Goal: Find specific page/section: Find specific page/section

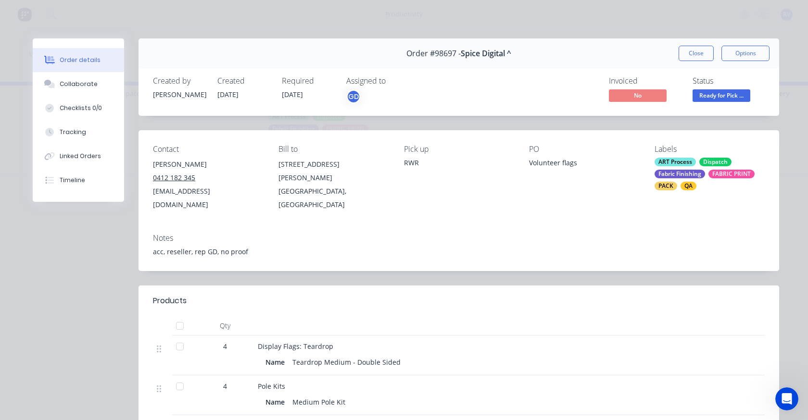
click at [684, 45] on div "Order #98697 - Spice Digital ^ Close Options" at bounding box center [459, 53] width 641 height 30
click at [700, 52] on button "Close" at bounding box center [696, 53] width 35 height 15
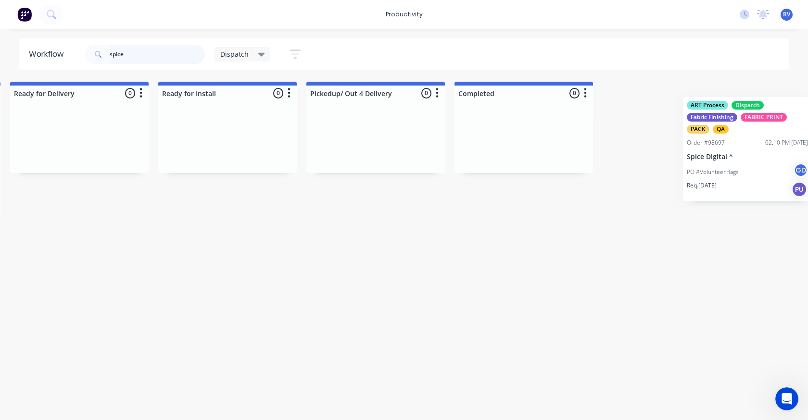
scroll to position [0, 1065]
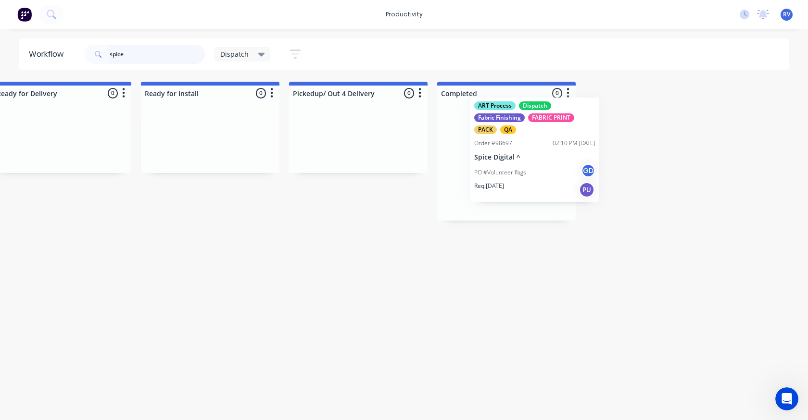
drag, startPoint x: 298, startPoint y: 172, endPoint x: 474, endPoint y: 158, distance: 176.2
click at [482, 163] on div "Submitted 0 Sort By Created date Required date Order number Customer name Most …" at bounding box center [776, 151] width 3697 height 139
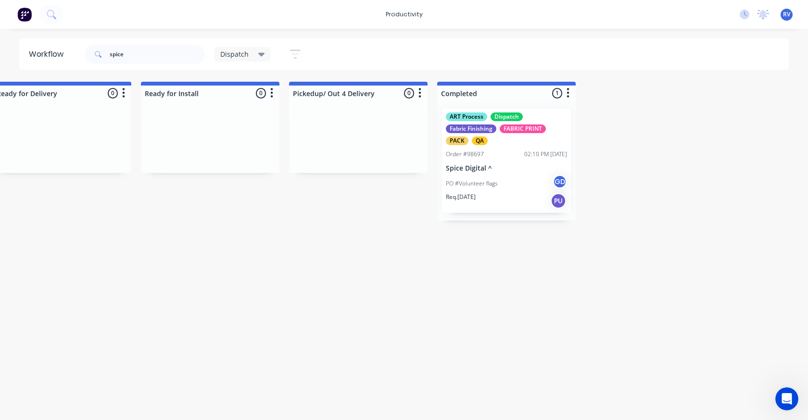
click at [233, 56] on span "Dispatch" at bounding box center [234, 54] width 28 height 10
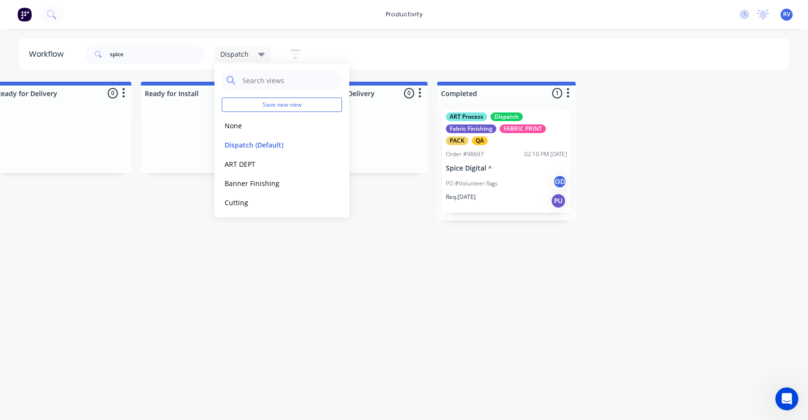
drag, startPoint x: 236, startPoint y: 140, endPoint x: 194, endPoint y: 137, distance: 42.0
click at [236, 141] on button "Dispatch (Default)" at bounding box center [273, 145] width 102 height 11
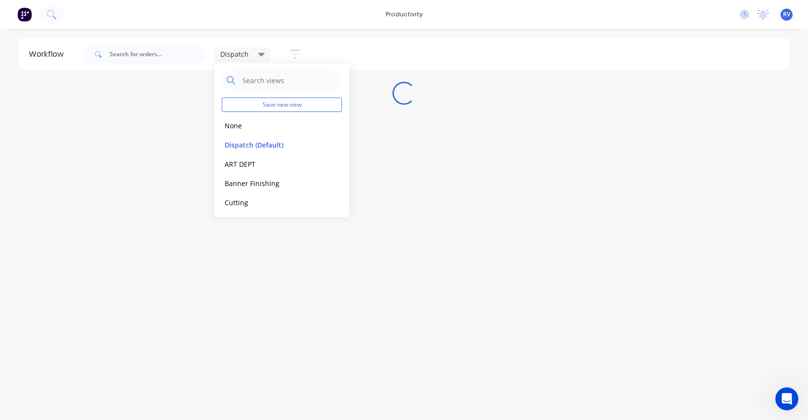
scroll to position [0, 0]
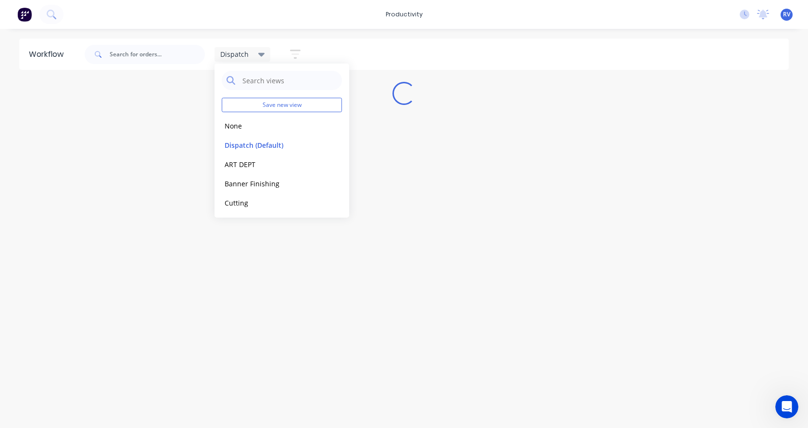
click at [143, 189] on div "Workflow Dispatch Save new view None edit Dispatch (Default) edit ART DEPT edit…" at bounding box center [404, 223] width 808 height 370
drag, startPoint x: 156, startPoint y: 168, endPoint x: 60, endPoint y: 0, distance: 193.9
click at [153, 166] on div "Workflow Dispatch Save new view None edit Dispatch (Default) edit ART DEPT edit…" at bounding box center [404, 223] width 808 height 370
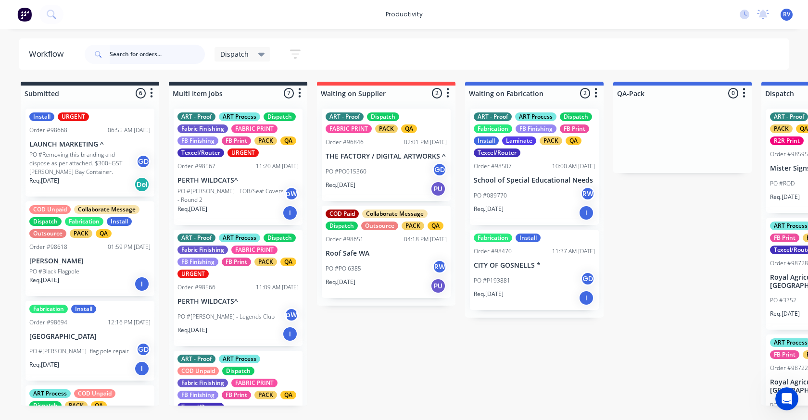
click at [139, 56] on input "text" at bounding box center [157, 54] width 95 height 19
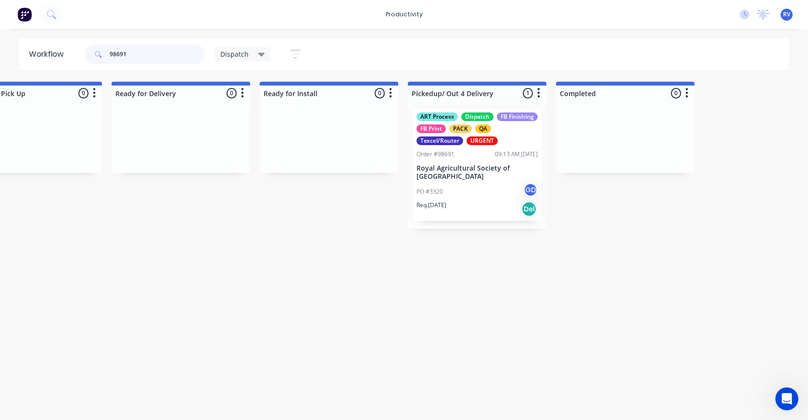
scroll to position [0, 951]
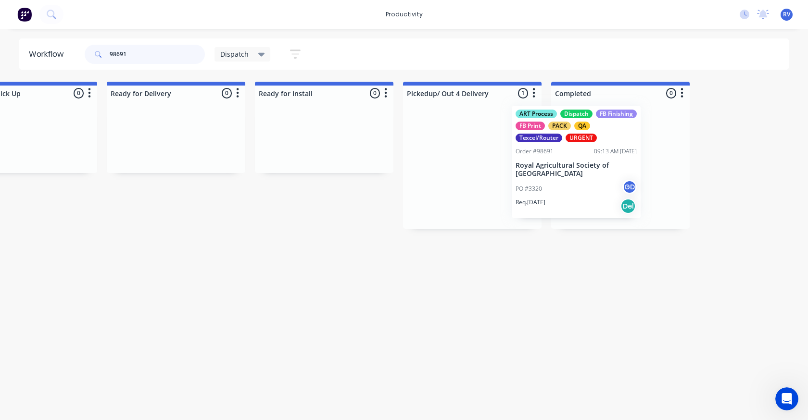
drag, startPoint x: 513, startPoint y: 177, endPoint x: 575, endPoint y: 172, distance: 62.2
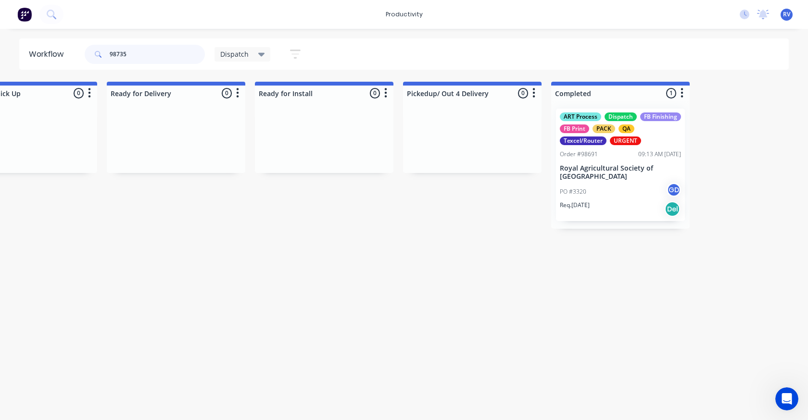
scroll to position [0, 0]
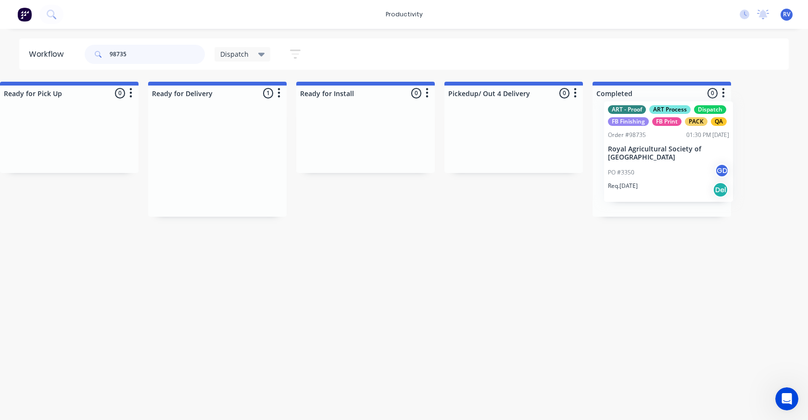
drag, startPoint x: 373, startPoint y: 170, endPoint x: 639, endPoint y: 162, distance: 266.7
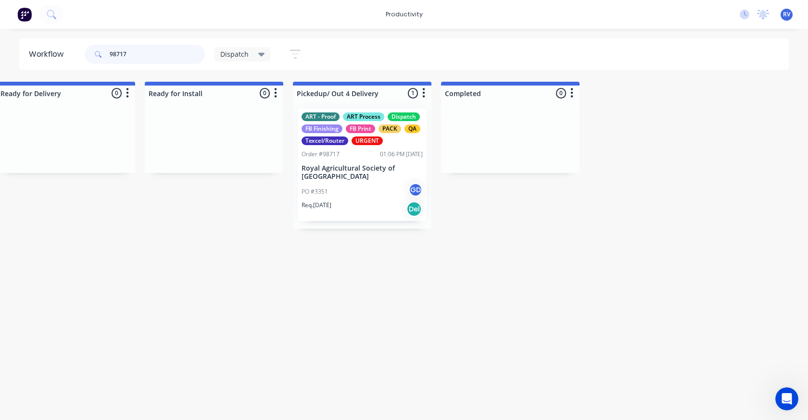
scroll to position [0, 1118]
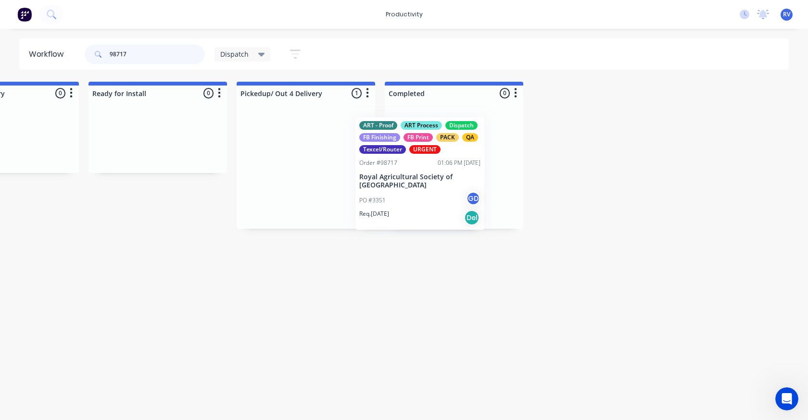
drag, startPoint x: 297, startPoint y: 134, endPoint x: 423, endPoint y: 124, distance: 126.5
click at [421, 127] on div "Submitted 0 Sort By Created date Required date Order number Customer name Most …" at bounding box center [723, 155] width 3697 height 147
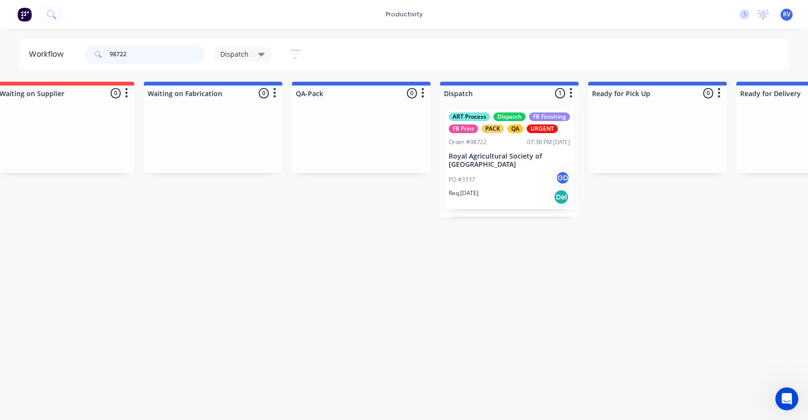
scroll to position [0, 436]
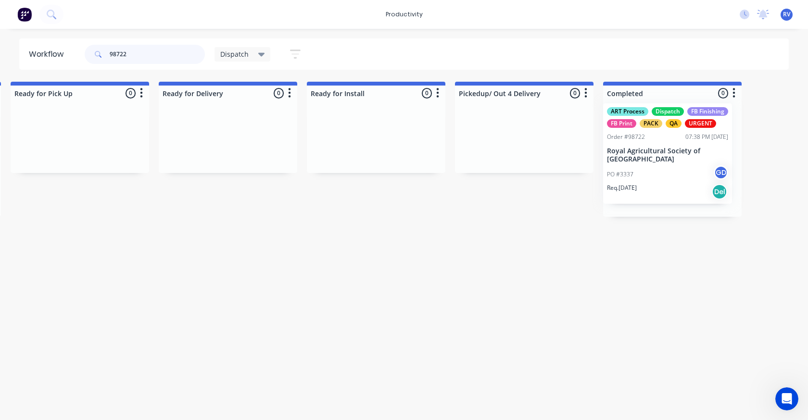
drag, startPoint x: 361, startPoint y: 167, endPoint x: 624, endPoint y: 157, distance: 263.8
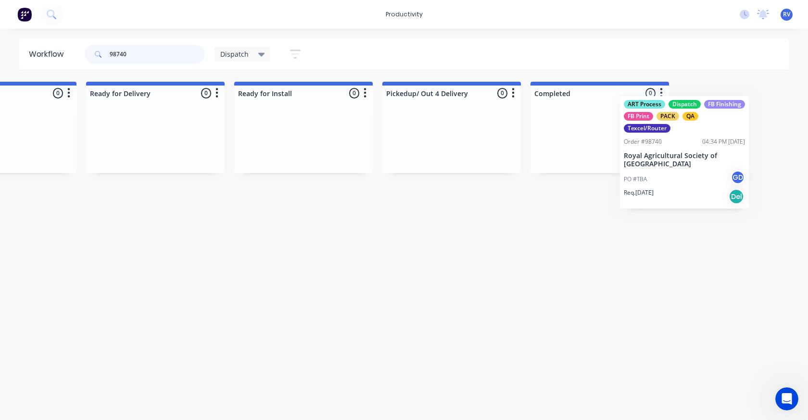
scroll to position [0, 986]
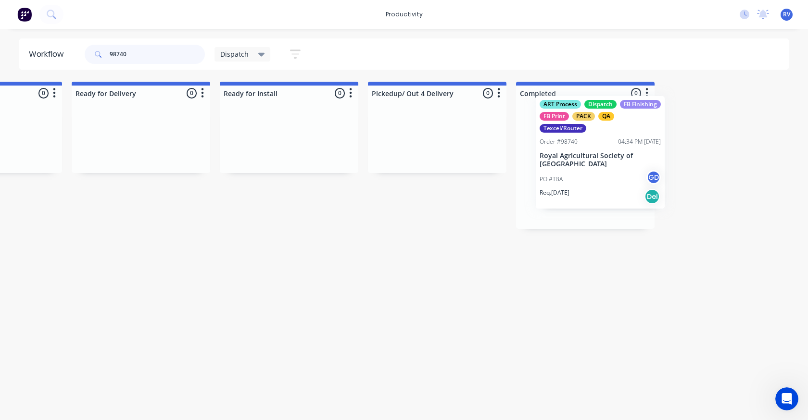
drag, startPoint x: 111, startPoint y: 177, endPoint x: 573, endPoint y: 165, distance: 461.5
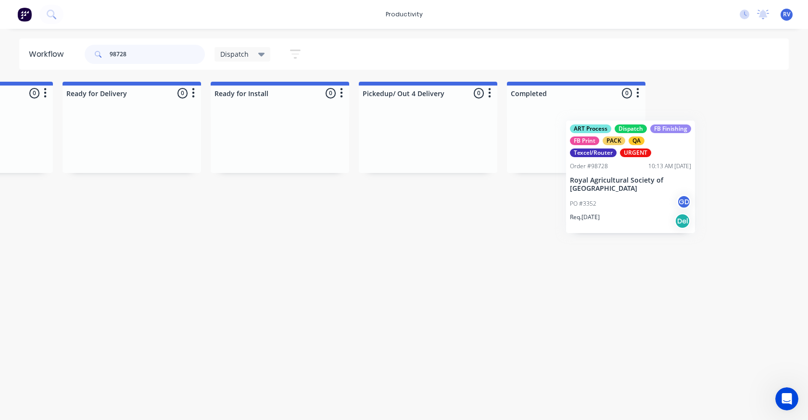
scroll to position [0, 996]
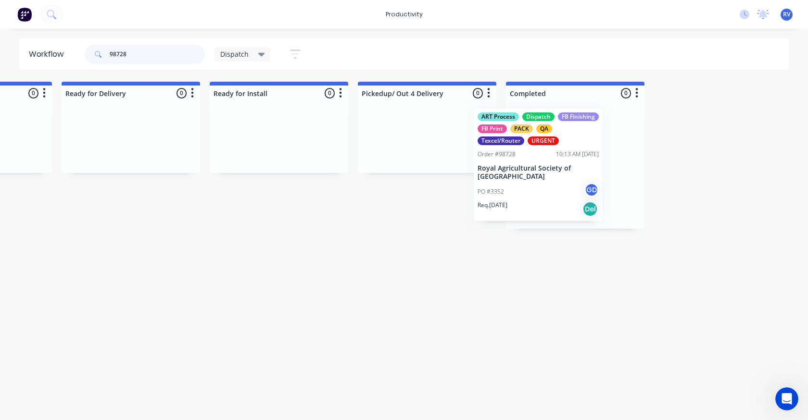
drag, startPoint x: 279, startPoint y: 188, endPoint x: 525, endPoint y: 188, distance: 246.3
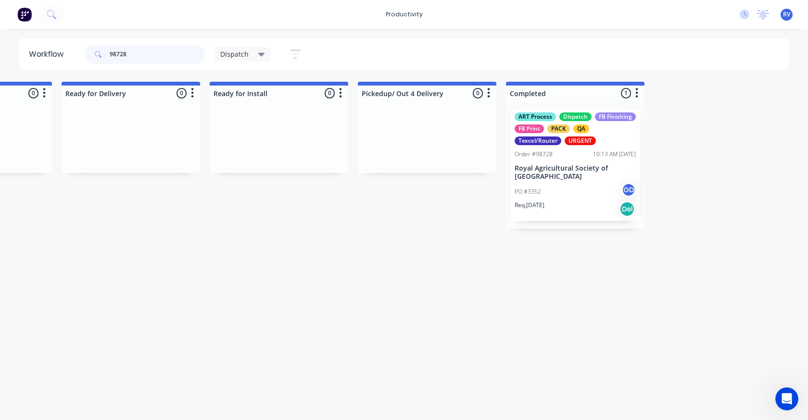
type input "98728"
click at [238, 54] on span "Dispatch" at bounding box center [234, 54] width 28 height 10
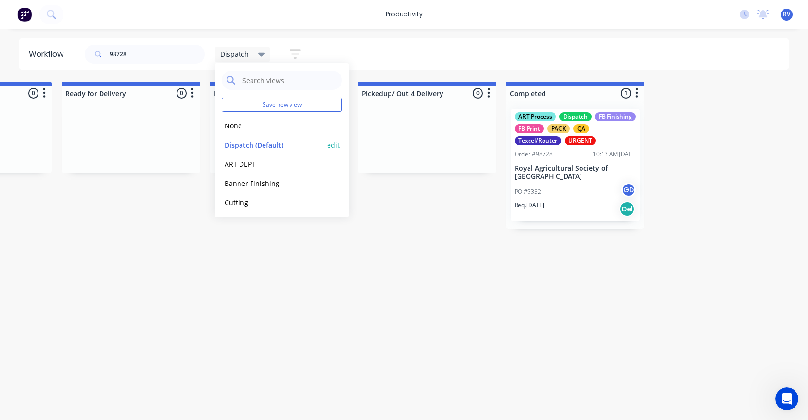
click at [244, 147] on button "Dispatch (Default)" at bounding box center [273, 145] width 102 height 11
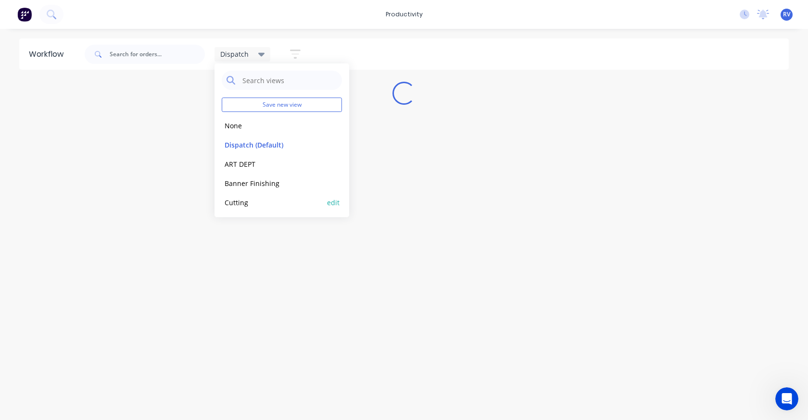
scroll to position [0, 0]
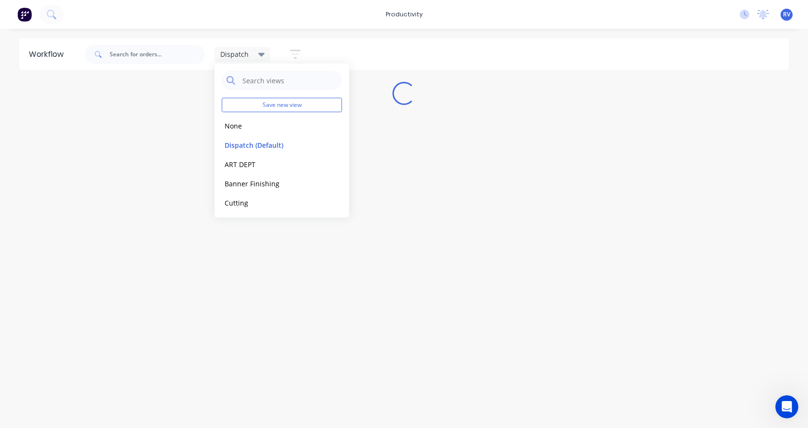
drag, startPoint x: 259, startPoint y: 295, endPoint x: 273, endPoint y: 279, distance: 21.2
click at [261, 295] on div "Workflow Dispatch Save new view None edit Dispatch (Default) edit ART DEPT edit…" at bounding box center [404, 223] width 808 height 370
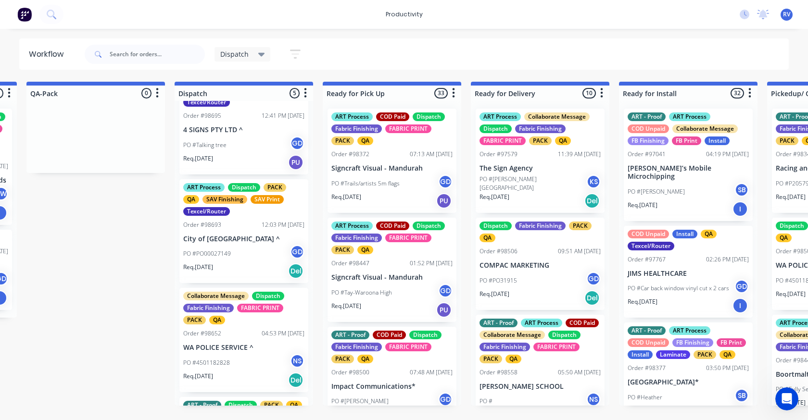
scroll to position [51, 0]
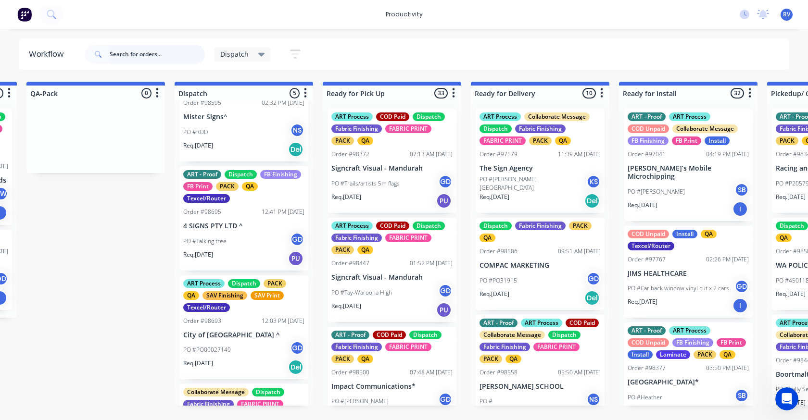
click at [129, 54] on input "text" at bounding box center [157, 54] width 95 height 19
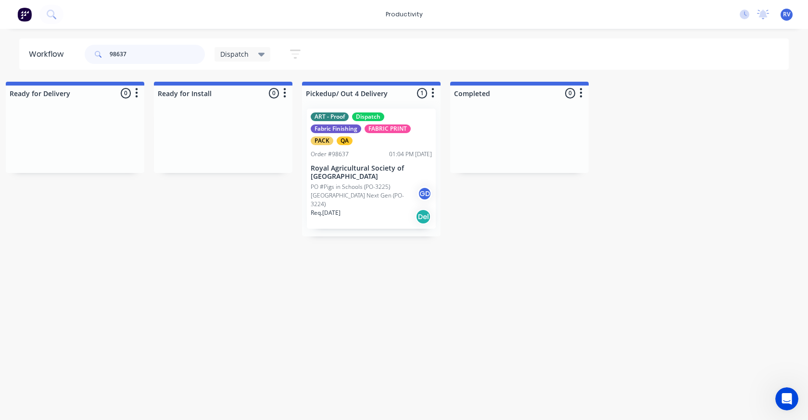
scroll to position [0, 1055]
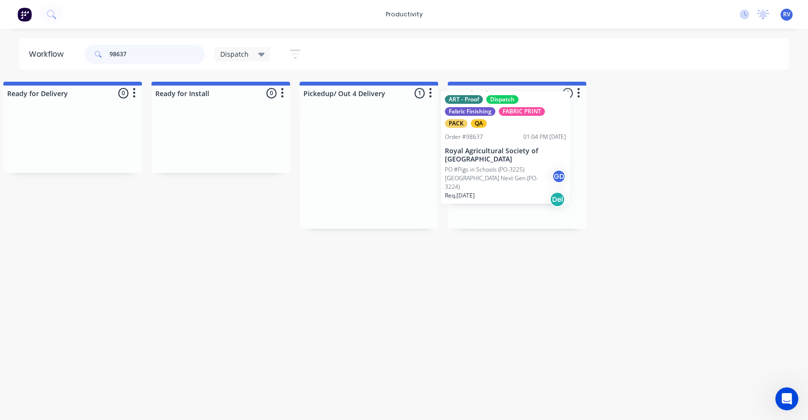
drag, startPoint x: 336, startPoint y: 193, endPoint x: 475, endPoint y: 176, distance: 140.1
click at [475, 176] on div "Submitted 0 Sort By Created date Required date Order number Customer name Most …" at bounding box center [786, 155] width 3697 height 147
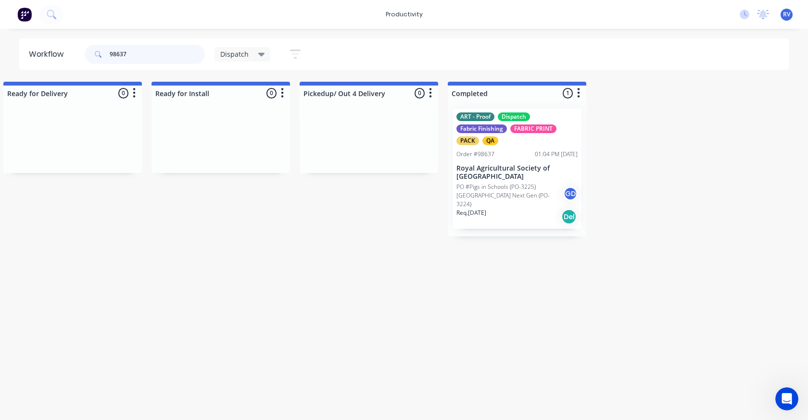
type input "98637"
click at [226, 53] on span "Dispatch" at bounding box center [234, 54] width 28 height 10
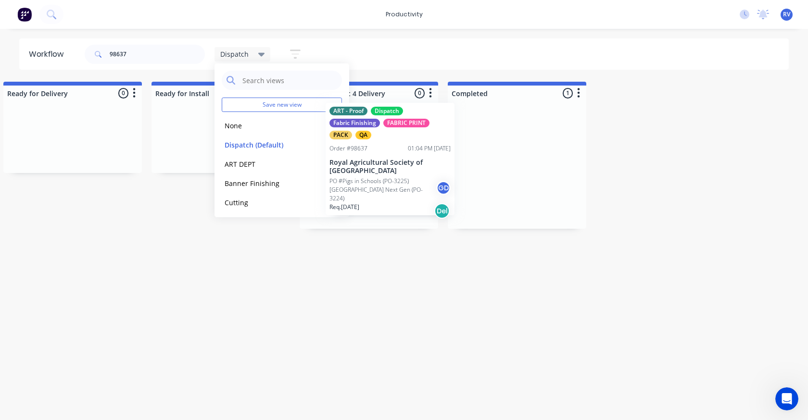
drag, startPoint x: 521, startPoint y: 169, endPoint x: 386, endPoint y: 159, distance: 135.1
click at [387, 163] on div "Submitted 0 Sort By Created date Required date Order number Customer name Most …" at bounding box center [786, 155] width 3697 height 147
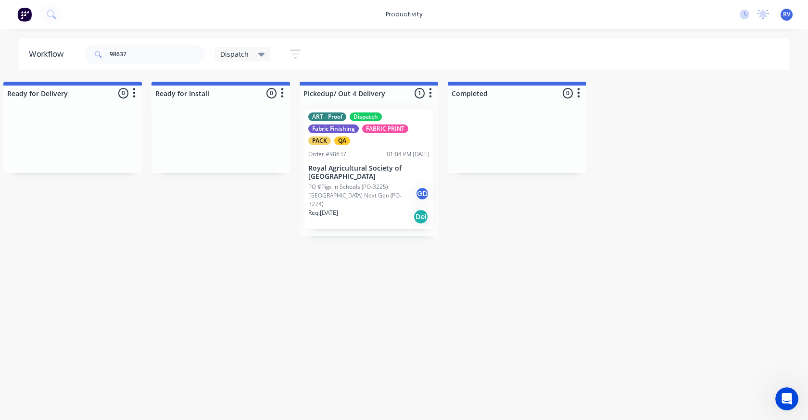
click at [220, 55] on span "Dispatch" at bounding box center [234, 54] width 28 height 10
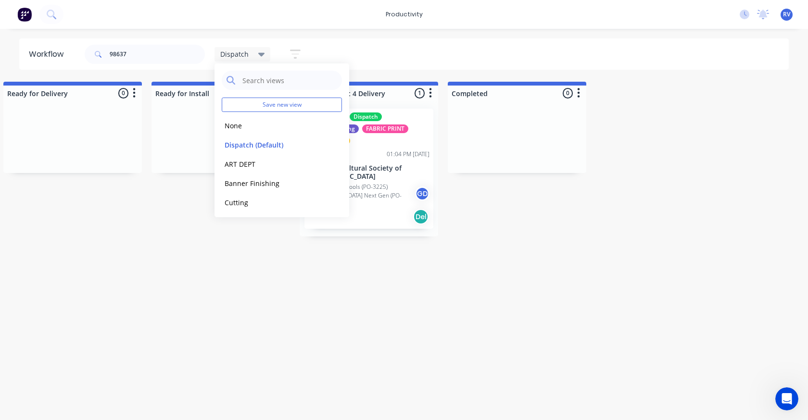
drag, startPoint x: 248, startPoint y: 143, endPoint x: 220, endPoint y: 280, distance: 139.5
click at [247, 146] on button "Dispatch (Default)" at bounding box center [273, 145] width 102 height 11
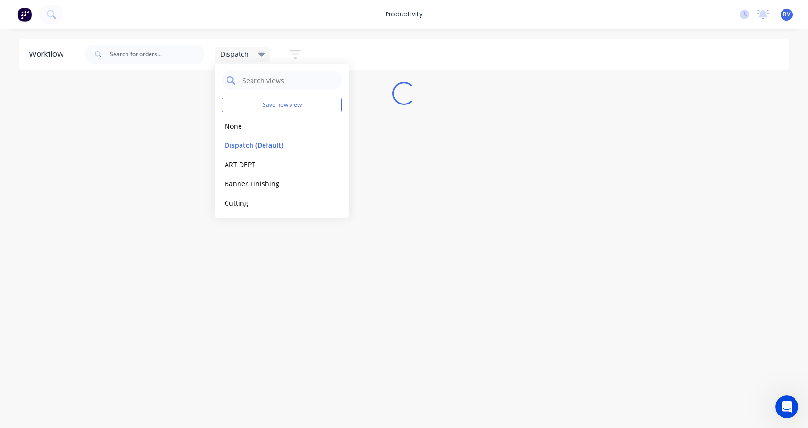
drag, startPoint x: 213, startPoint y: 322, endPoint x: 217, endPoint y: 302, distance: 20.7
click at [216, 320] on div "Workflow Dispatch Save new view None edit Dispatch (Default) edit ART DEPT edit…" at bounding box center [404, 223] width 808 height 370
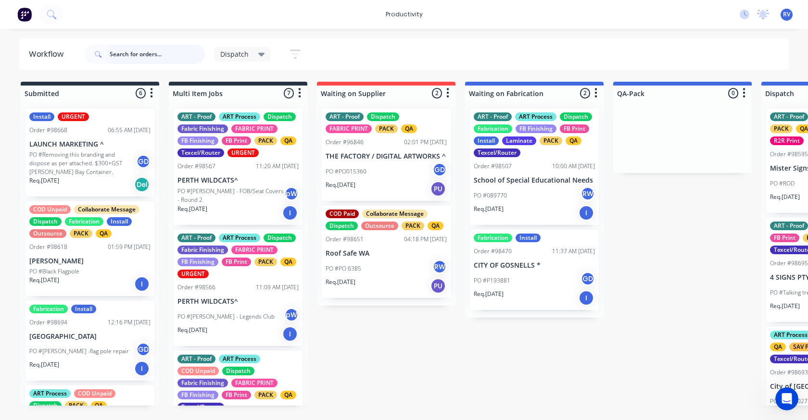
click at [134, 62] on input "text" at bounding box center [157, 54] width 95 height 19
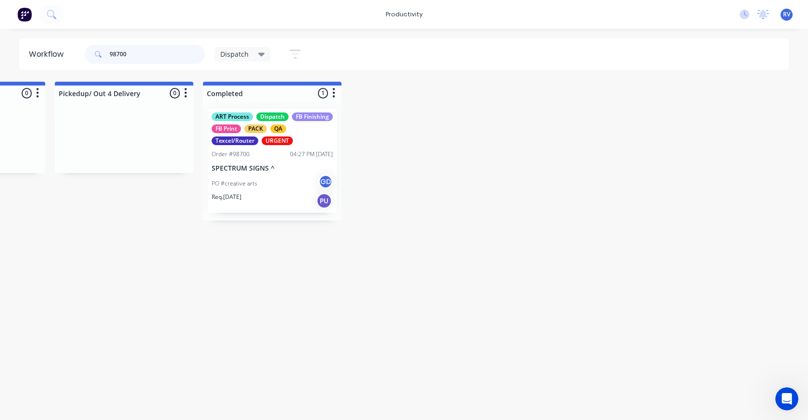
scroll to position [0, 1322]
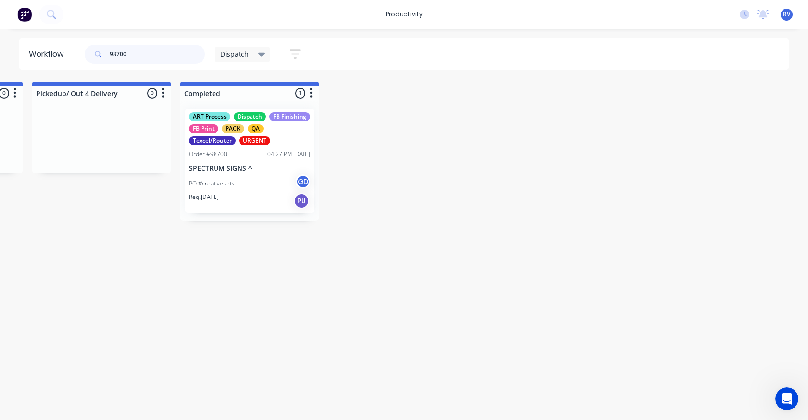
type input "98700"
click at [245, 53] on span "Dispatch" at bounding box center [234, 54] width 28 height 10
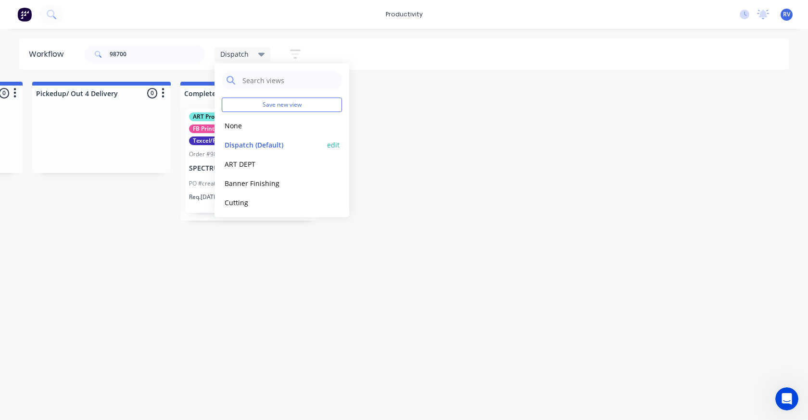
click at [237, 147] on button "Dispatch (Default)" at bounding box center [273, 145] width 102 height 11
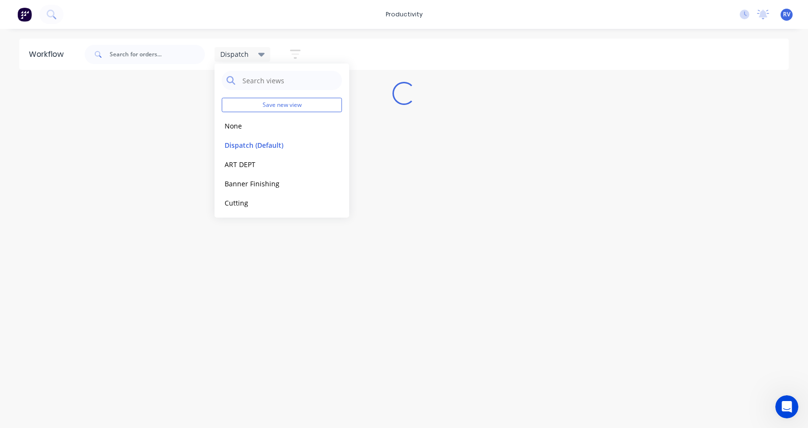
drag, startPoint x: 180, startPoint y: 376, endPoint x: 196, endPoint y: 337, distance: 41.9
click at [181, 375] on div "Workflow Dispatch Save new view None edit Dispatch (Default) edit ART DEPT edit…" at bounding box center [404, 223] width 808 height 370
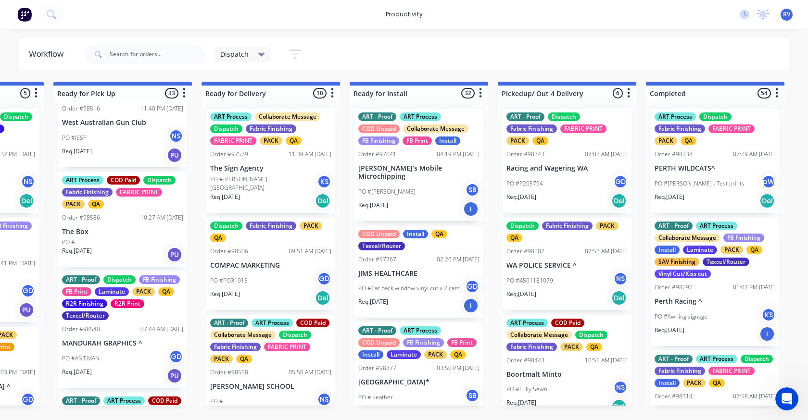
scroll to position [481, 0]
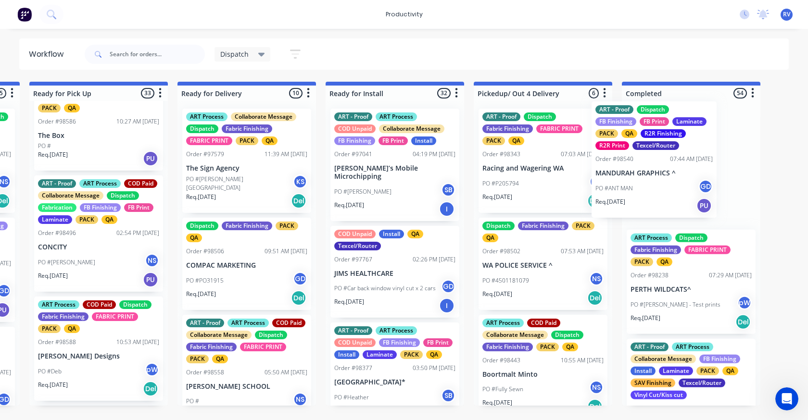
drag, startPoint x: 127, startPoint y: 275, endPoint x: 665, endPoint y: 199, distance: 543.7
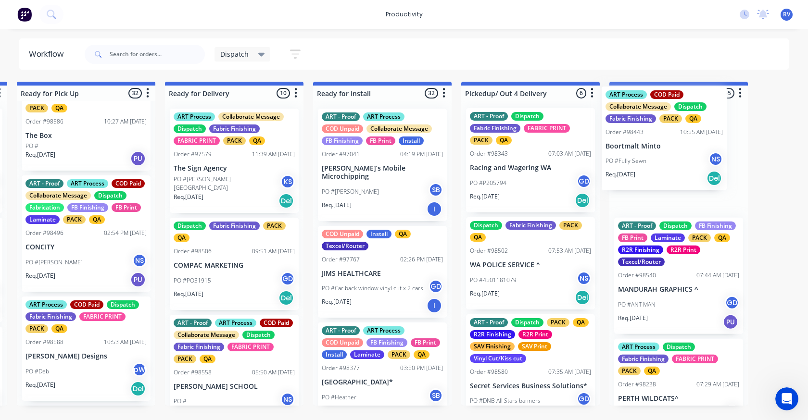
scroll to position [0, 896]
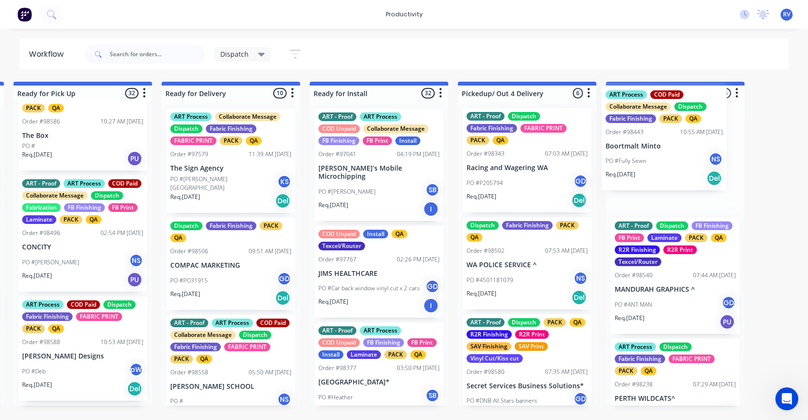
drag, startPoint x: 519, startPoint y: 388, endPoint x: 646, endPoint y: 156, distance: 264.2
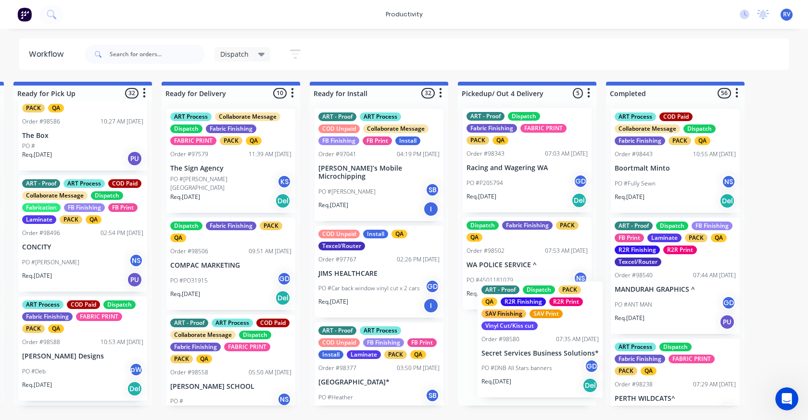
scroll to position [3, 0]
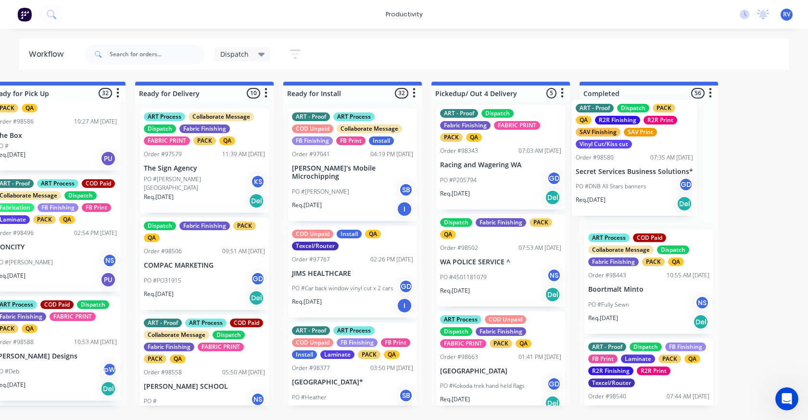
drag, startPoint x: 535, startPoint y: 369, endPoint x: 647, endPoint y: 152, distance: 243.6
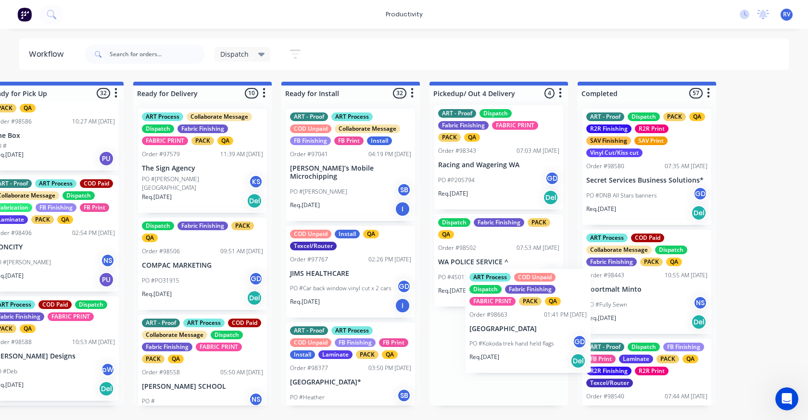
scroll to position [4, 0]
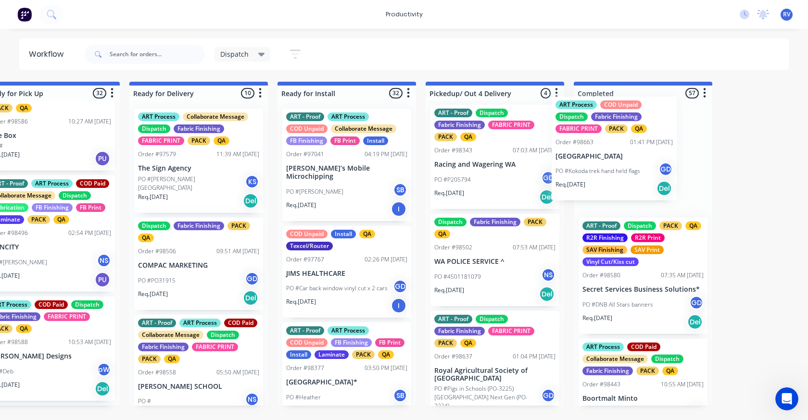
drag, startPoint x: 497, startPoint y: 370, endPoint x: 618, endPoint y: 153, distance: 248.5
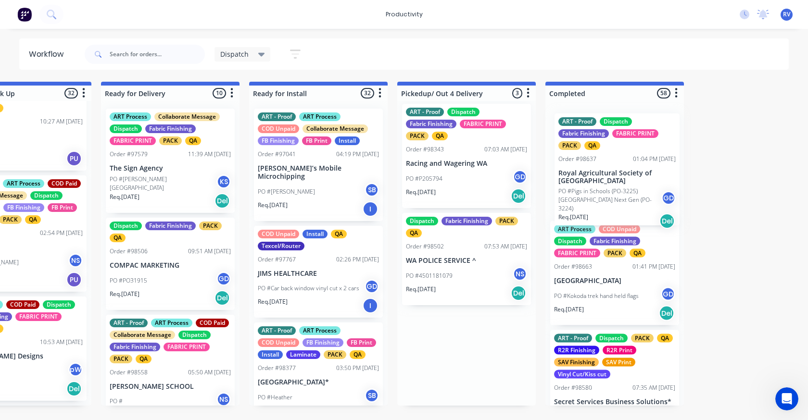
scroll to position [0, 959]
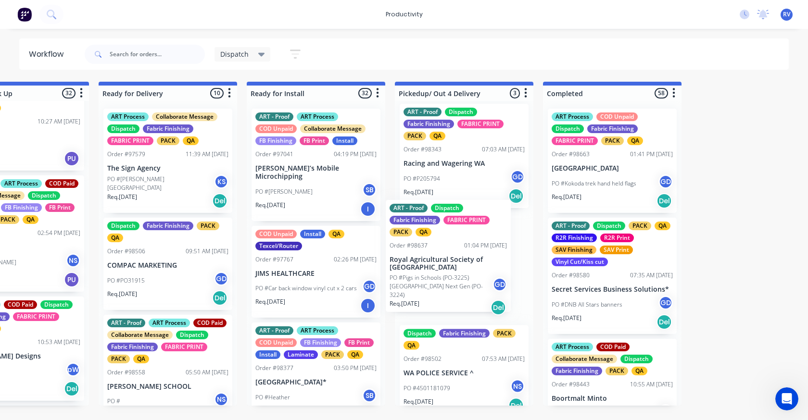
drag, startPoint x: 487, startPoint y: 378, endPoint x: 445, endPoint y: 265, distance: 120.6
click at [445, 265] on div "ART - Proof Dispatch Fabric Finishing FABRIC PRINT PACK QA Order #98343 07:03 A…" at bounding box center [464, 253] width 139 height 305
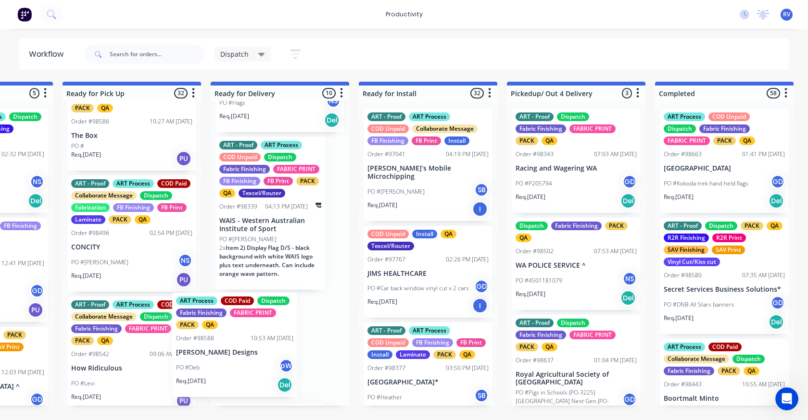
scroll to position [867, 0]
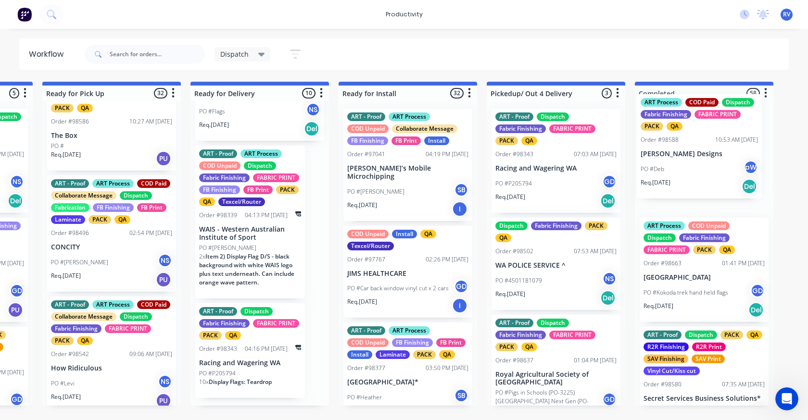
drag, startPoint x: 186, startPoint y: 359, endPoint x: 671, endPoint y: 154, distance: 526.5
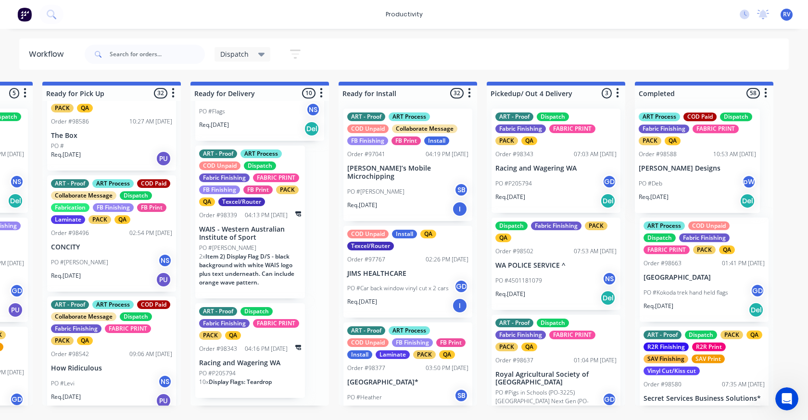
scroll to position [0, 872]
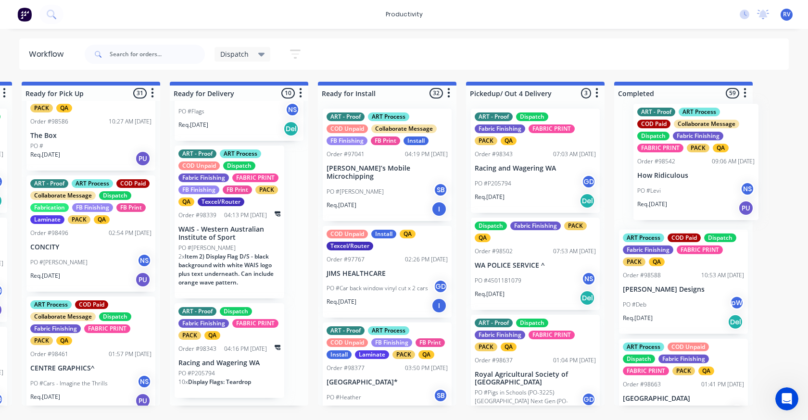
drag, startPoint x: 182, startPoint y: 345, endPoint x: 629, endPoint y: 163, distance: 482.7
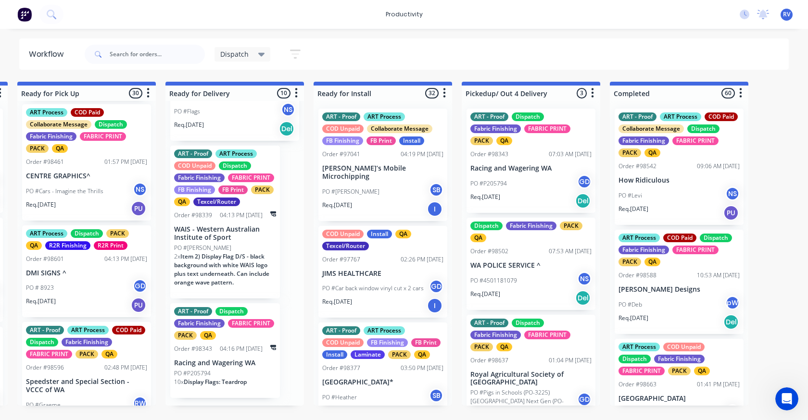
scroll to position [722, 0]
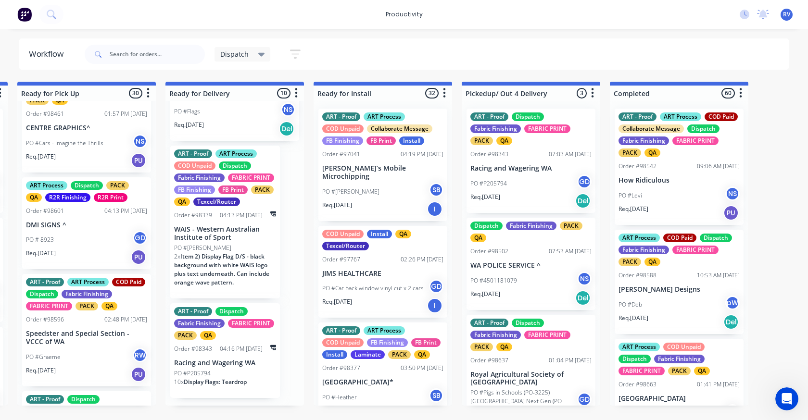
click at [79, 249] on div "PO # 8923 GD" at bounding box center [86, 240] width 121 height 18
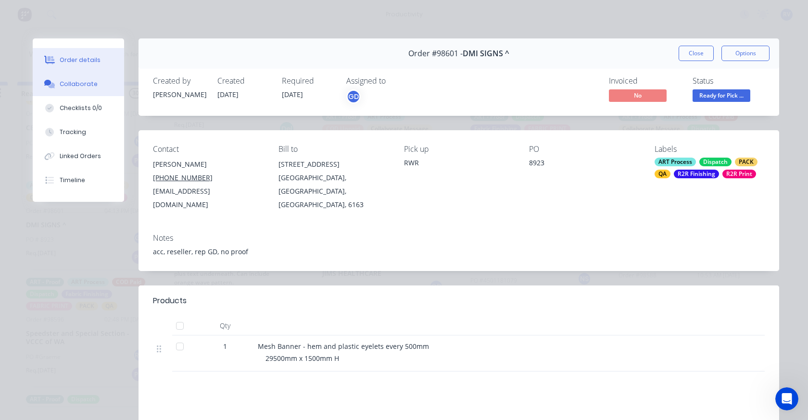
click at [76, 89] on button "Collaborate" at bounding box center [78, 84] width 91 height 24
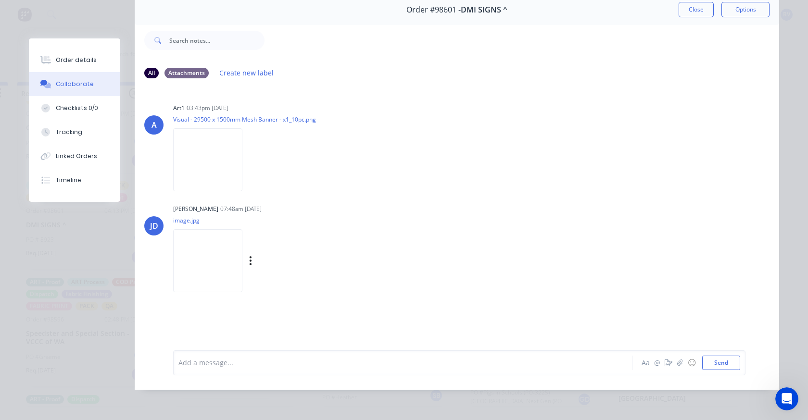
scroll to position [51, 0]
click at [210, 263] on img at bounding box center [207, 260] width 69 height 63
click at [700, 6] on button "Close" at bounding box center [696, 9] width 35 height 15
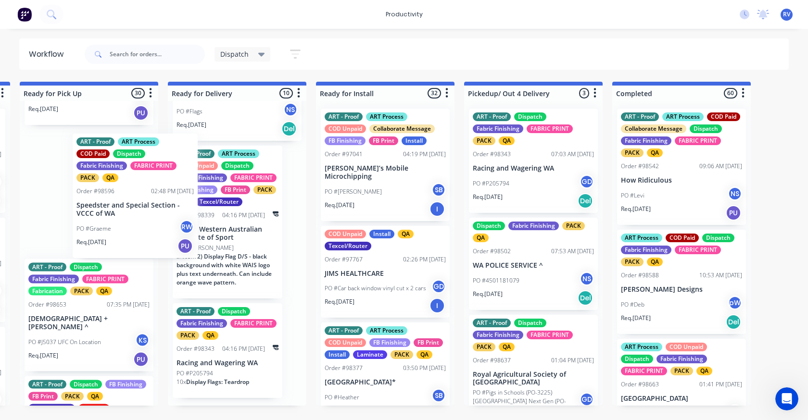
scroll to position [866, 0]
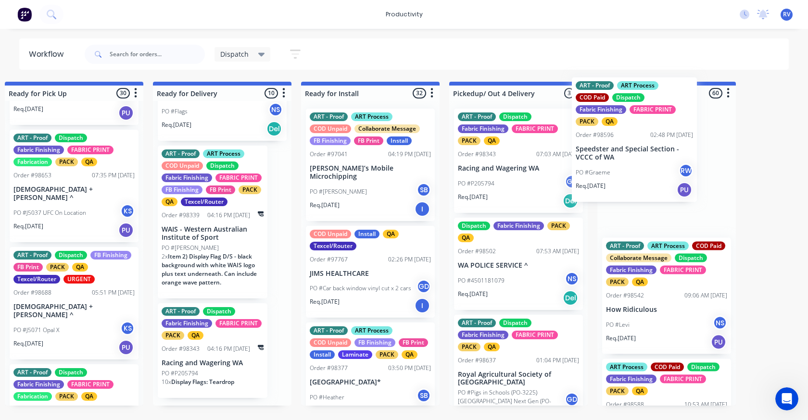
drag, startPoint x: 58, startPoint y: 226, endPoint x: 611, endPoint y: 162, distance: 556.9
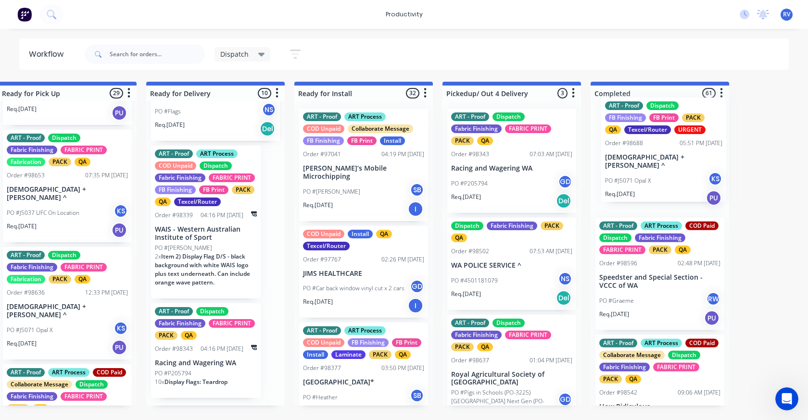
drag, startPoint x: 49, startPoint y: 305, endPoint x: 594, endPoint y: 152, distance: 565.7
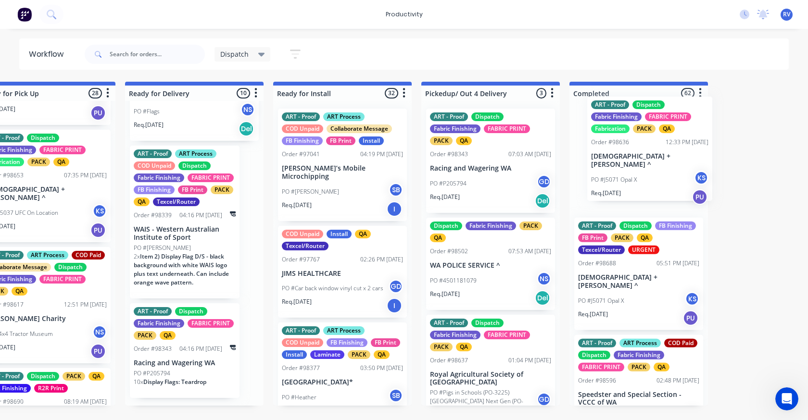
drag, startPoint x: 35, startPoint y: 316, endPoint x: 604, endPoint y: 159, distance: 590.3
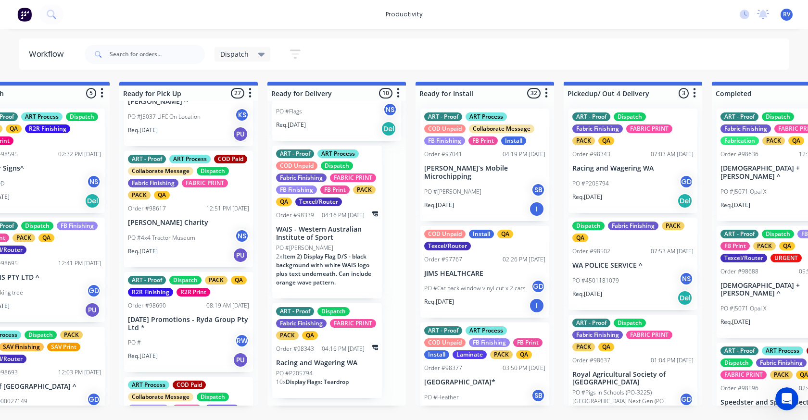
scroll to position [1010, 0]
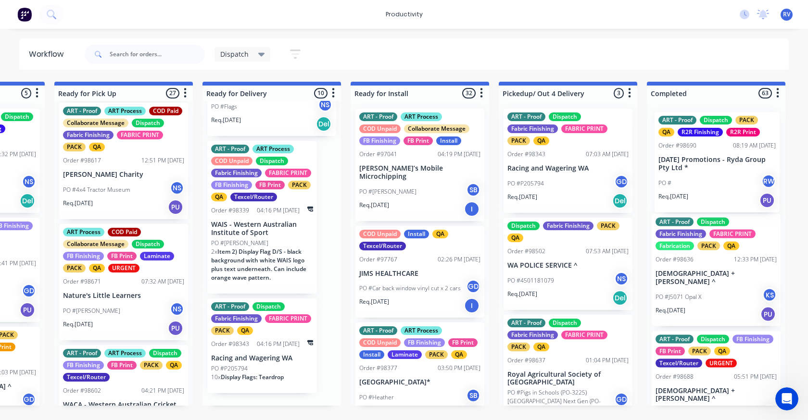
drag, startPoint x: 168, startPoint y: 297, endPoint x: 676, endPoint y: 170, distance: 523.1
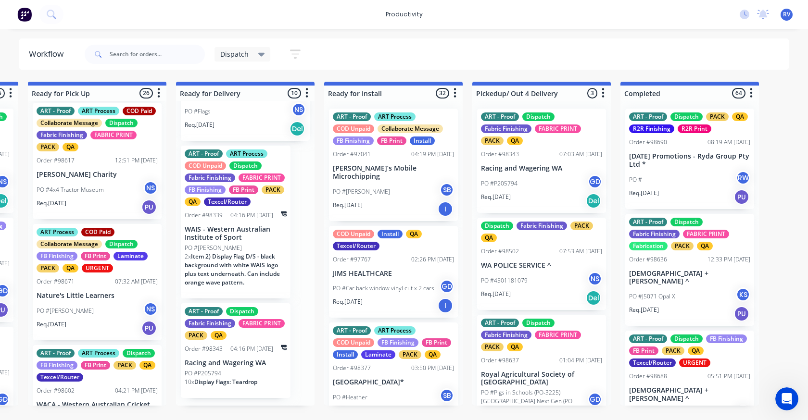
scroll to position [1107, 0]
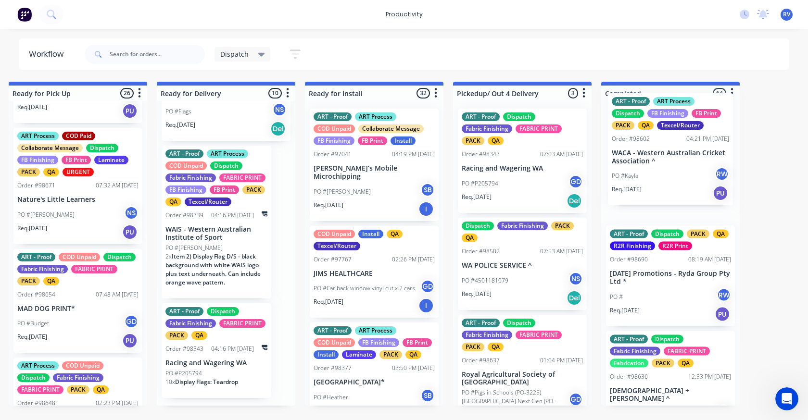
drag, startPoint x: 138, startPoint y: 321, endPoint x: 641, endPoint y: 165, distance: 526.7
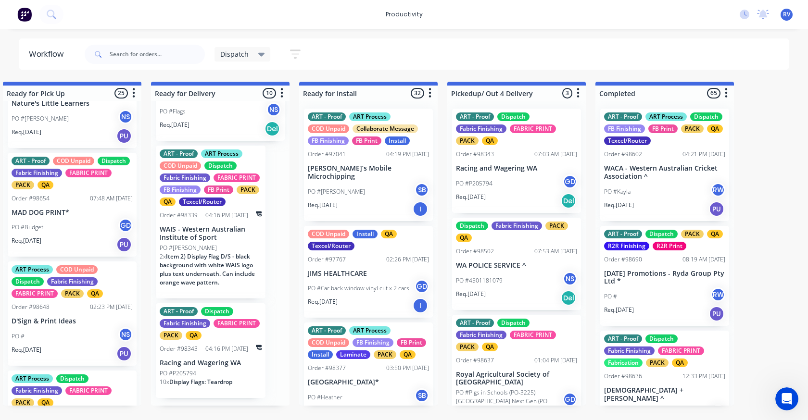
scroll to position [1251, 0]
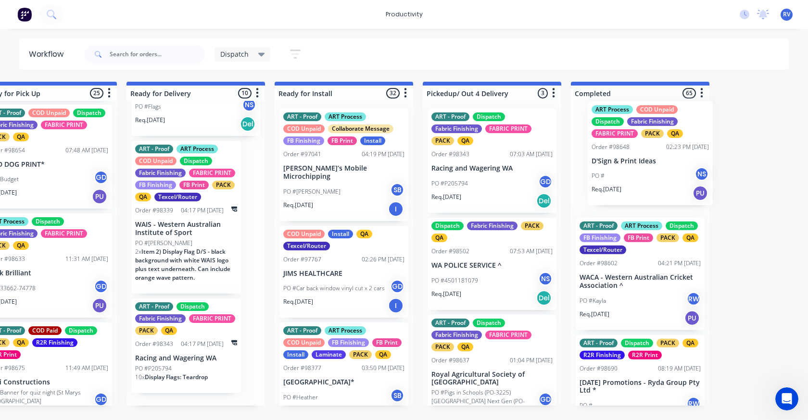
drag, startPoint x: 69, startPoint y: 299, endPoint x: 626, endPoint y: 174, distance: 571.0
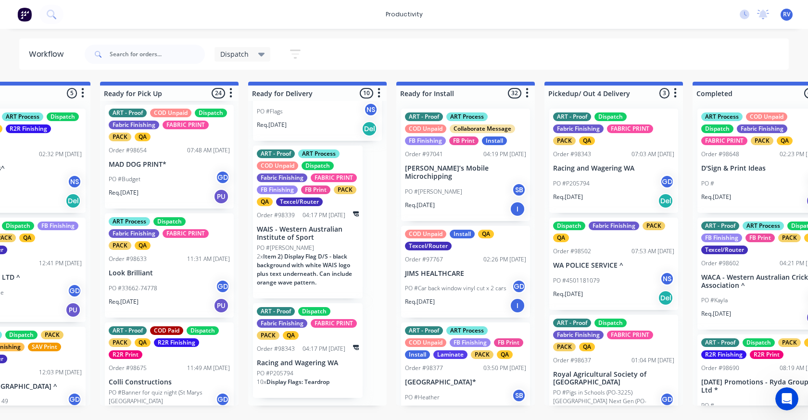
scroll to position [0, 801]
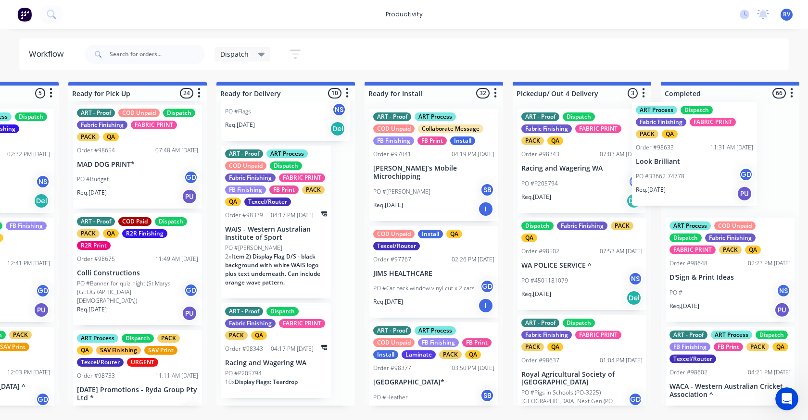
drag, startPoint x: 165, startPoint y: 290, endPoint x: 685, endPoint y: 171, distance: 532.4
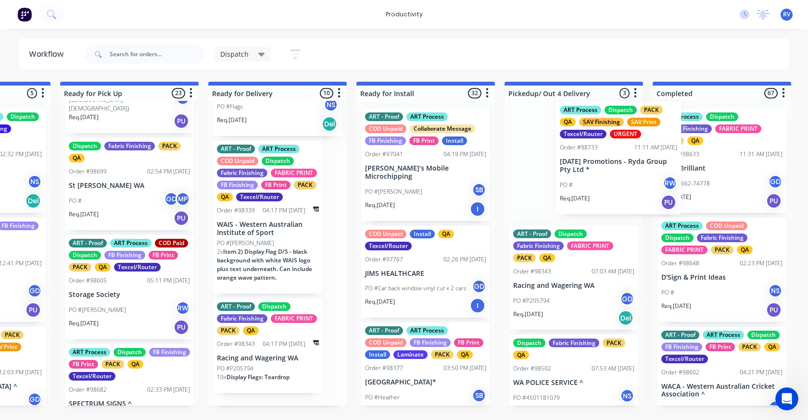
scroll to position [865, 0]
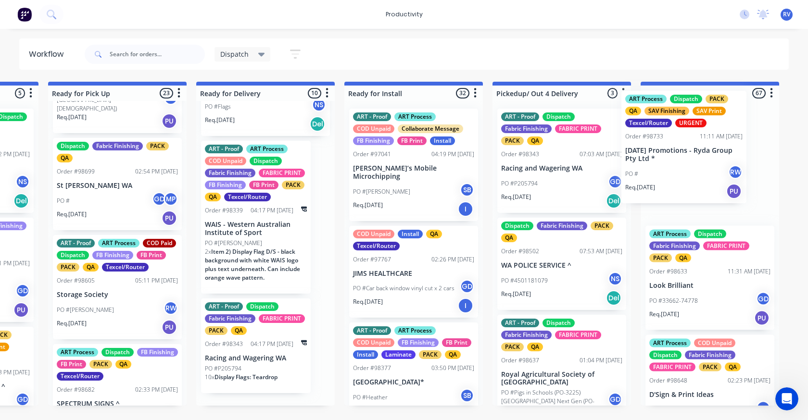
drag, startPoint x: 109, startPoint y: 230, endPoint x: 668, endPoint y: 186, distance: 561.3
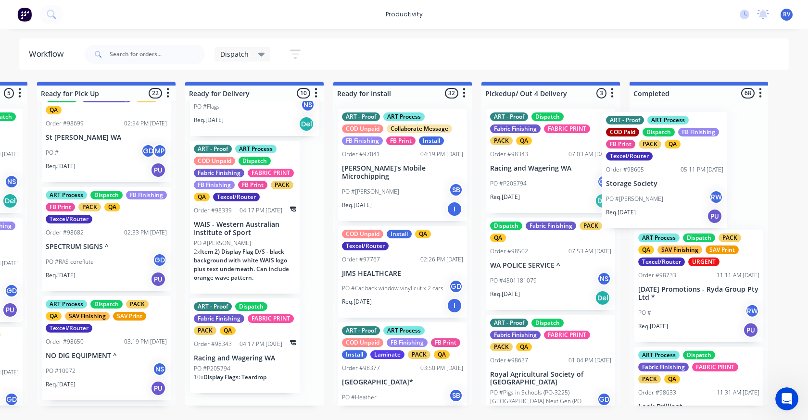
scroll to position [0, 876]
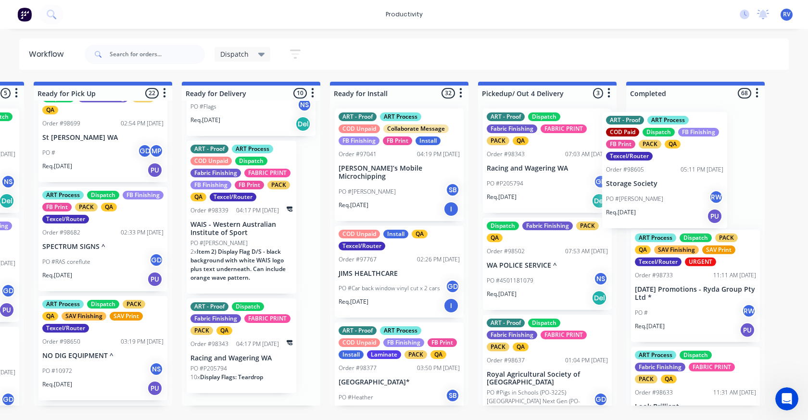
drag, startPoint x: 93, startPoint y: 265, endPoint x: 625, endPoint y: 184, distance: 538.1
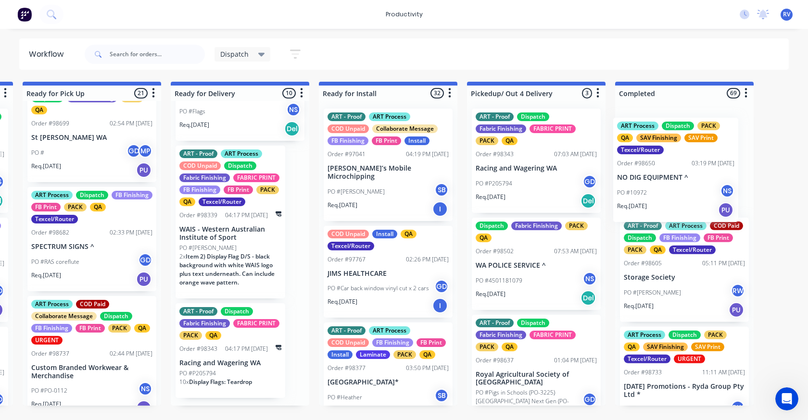
drag, startPoint x: 80, startPoint y: 372, endPoint x: 632, endPoint y: 201, distance: 577.6
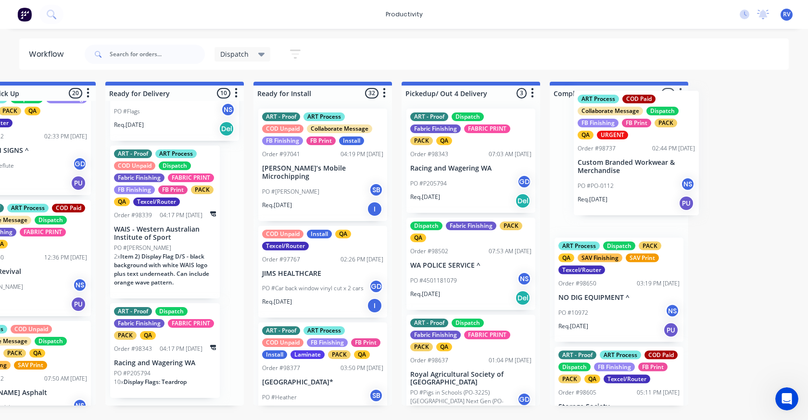
scroll to position [0, 954]
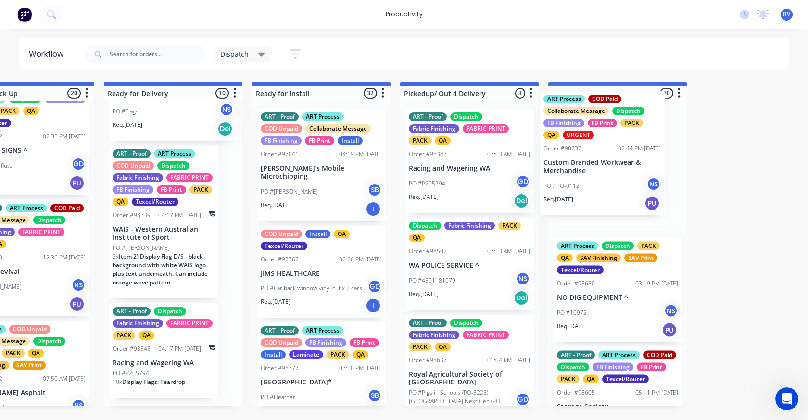
drag, startPoint x: 70, startPoint y: 287, endPoint x: 587, endPoint y: 179, distance: 528.9
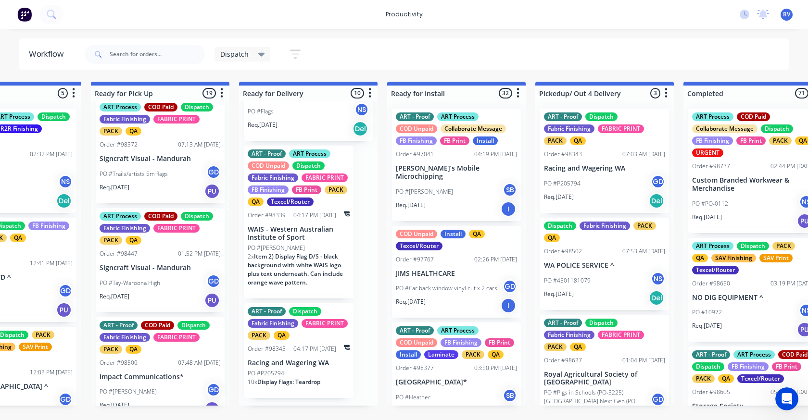
scroll to position [0, 0]
